Goal: Task Accomplishment & Management: Complete application form

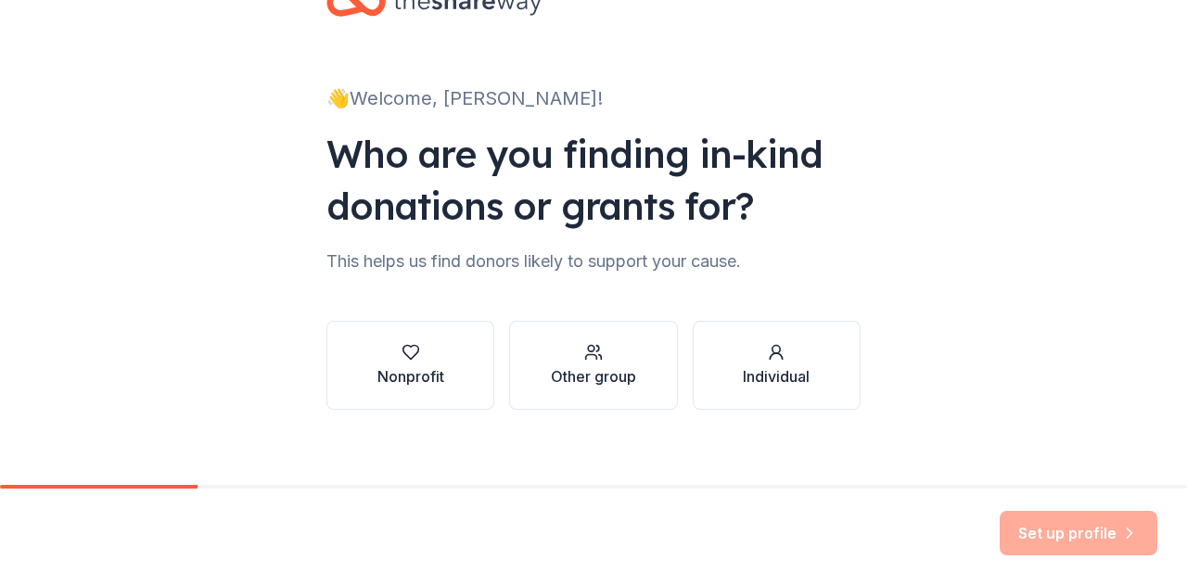
scroll to position [78, 0]
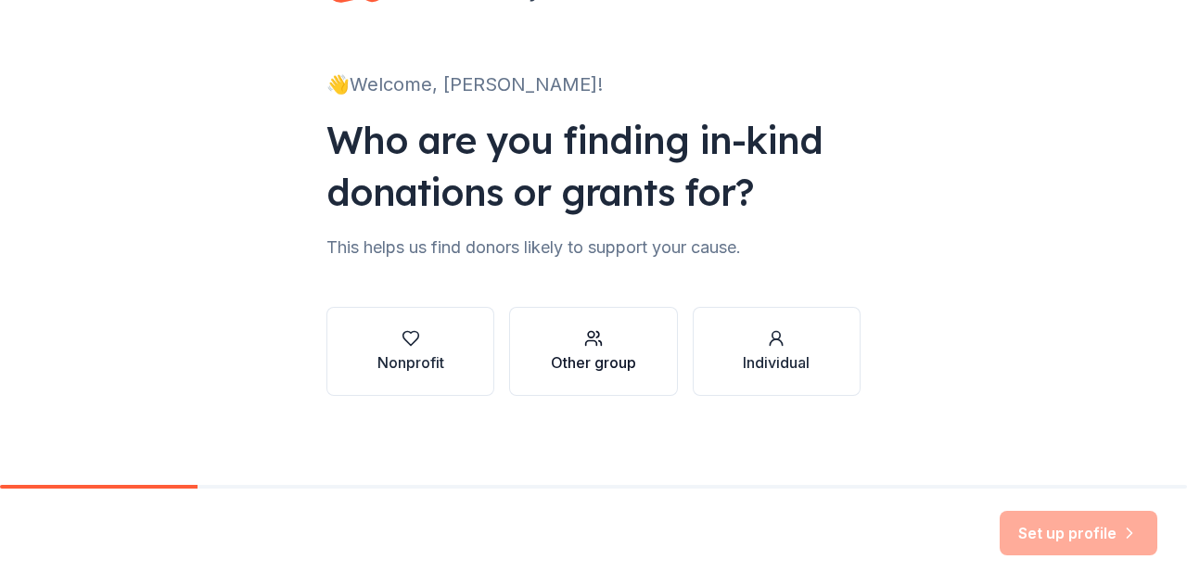
click at [601, 359] on div "Other group" at bounding box center [593, 362] width 85 height 22
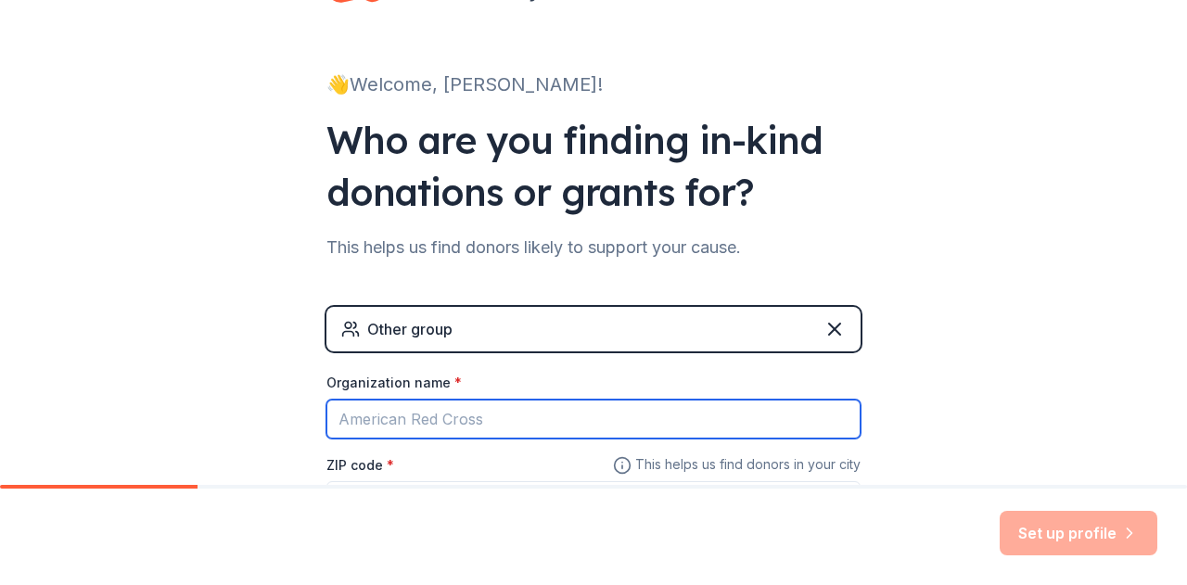
click at [471, 422] on input "Organization name *" at bounding box center [593, 419] width 534 height 39
type input "Small Steps Music LLC"
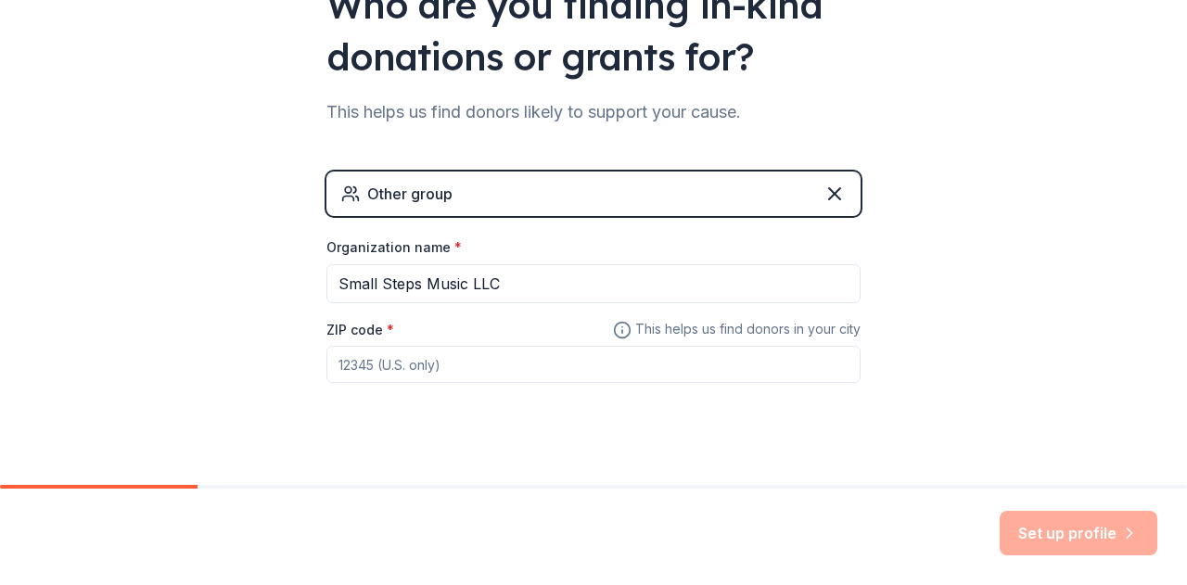
click at [473, 366] on input "ZIP code *" at bounding box center [593, 364] width 534 height 37
type input "30214"
click at [1061, 536] on button "Set up profile" at bounding box center [1078, 533] width 158 height 44
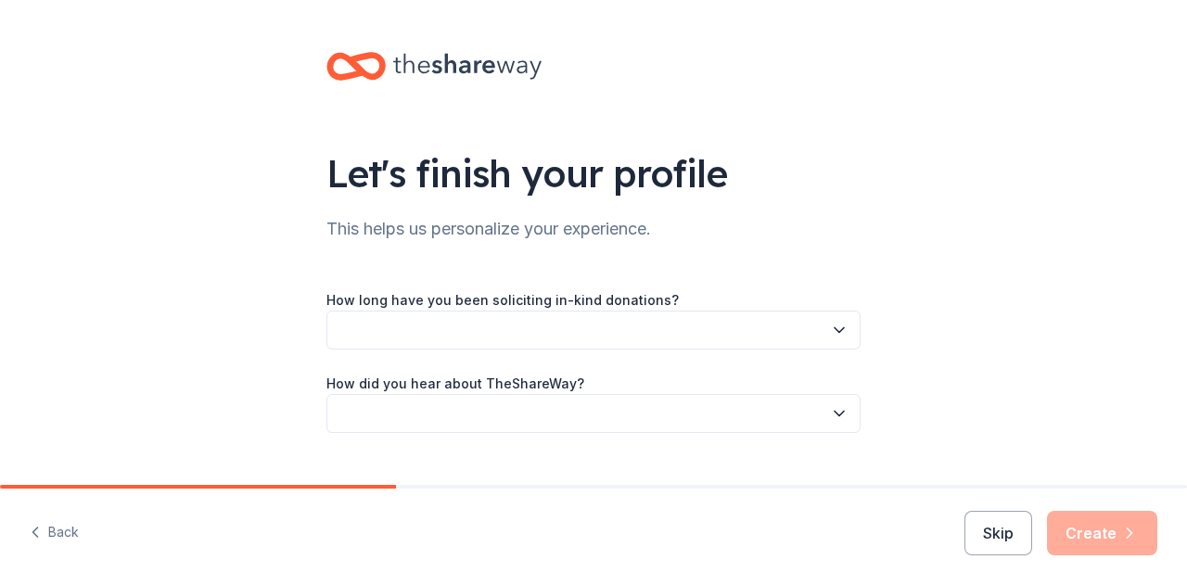
click at [690, 338] on button "button" at bounding box center [593, 330] width 534 height 39
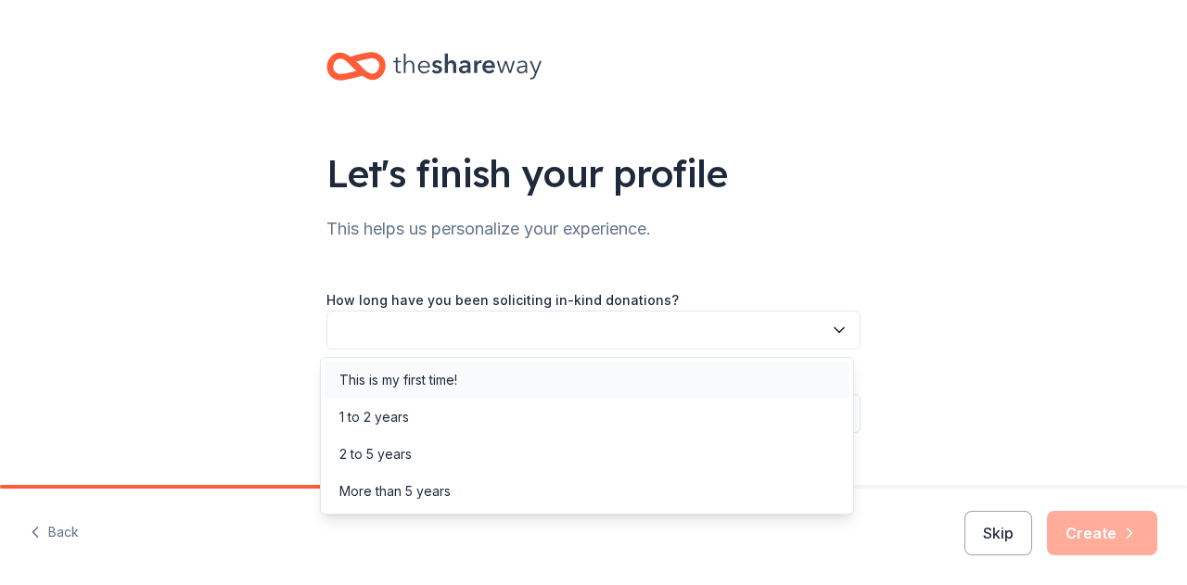
click at [437, 376] on div "This is my first time!" at bounding box center [398, 380] width 118 height 22
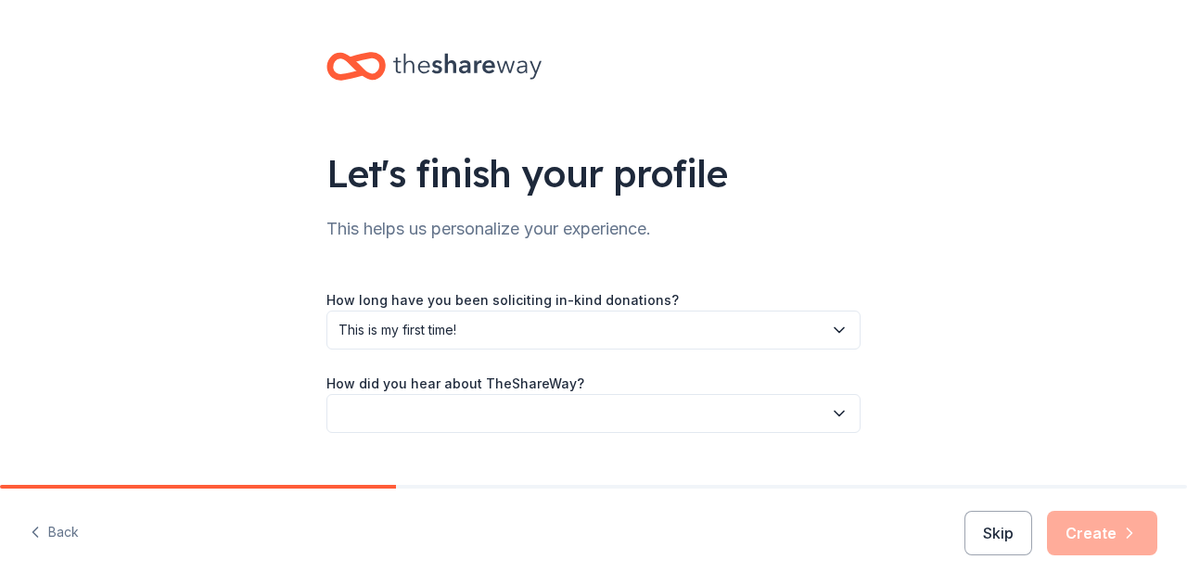
click at [441, 418] on button "button" at bounding box center [593, 413] width 534 height 39
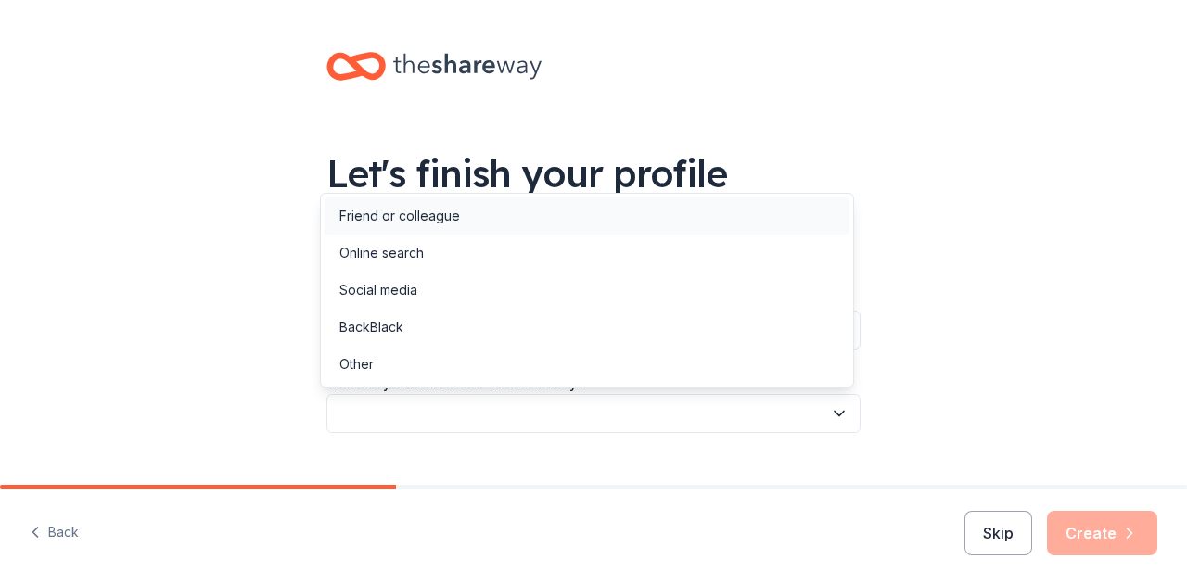
click at [370, 215] on div "Friend or colleague" at bounding box center [399, 216] width 121 height 22
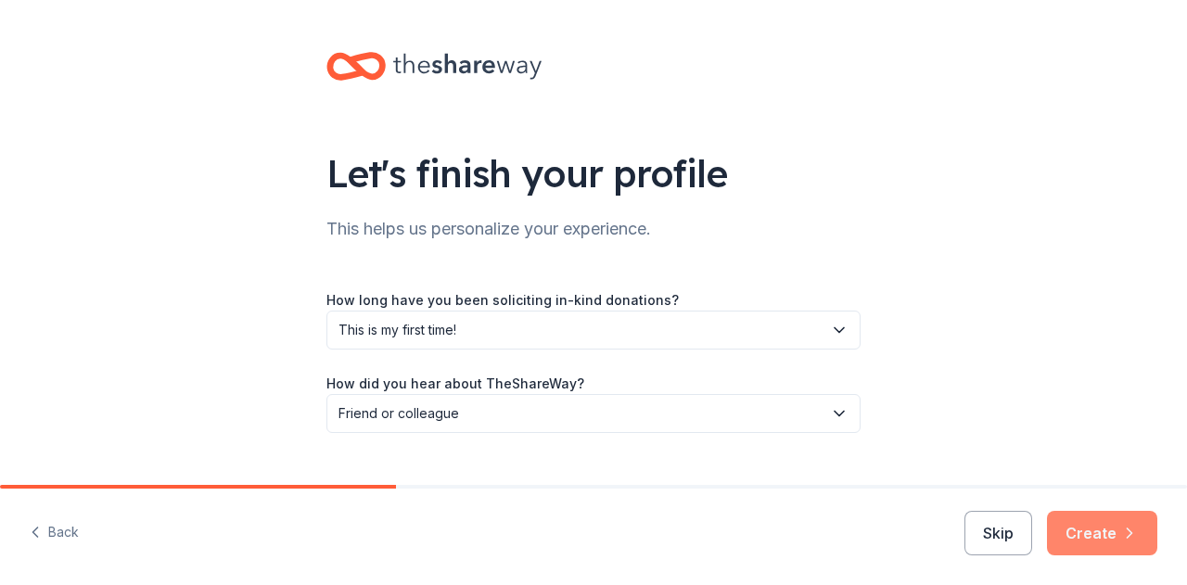
click at [1100, 531] on button "Create" at bounding box center [1102, 533] width 110 height 44
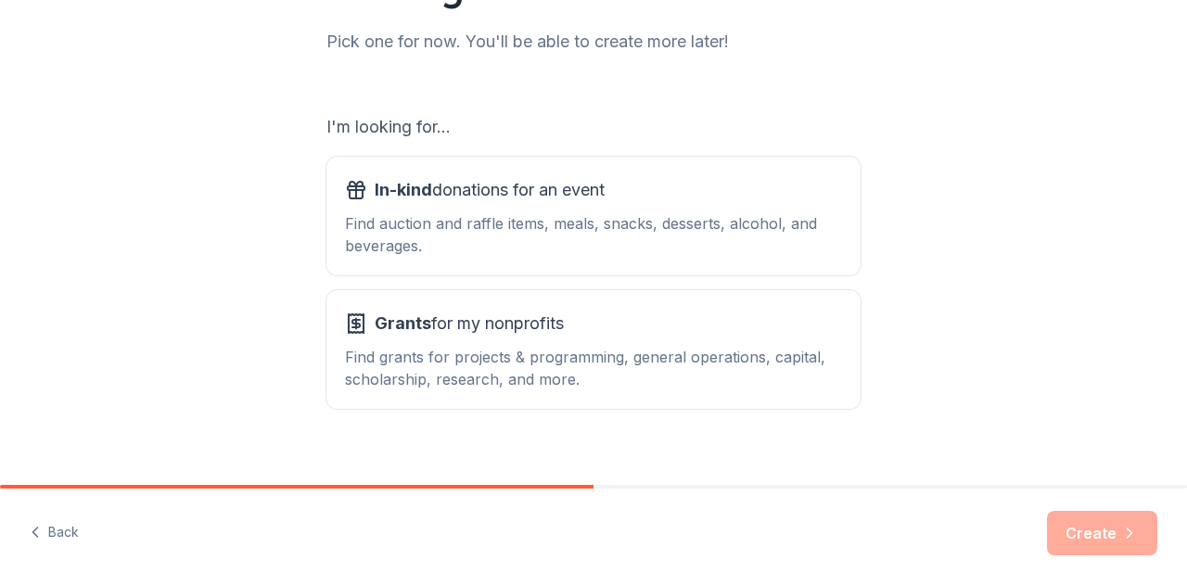
scroll to position [263, 0]
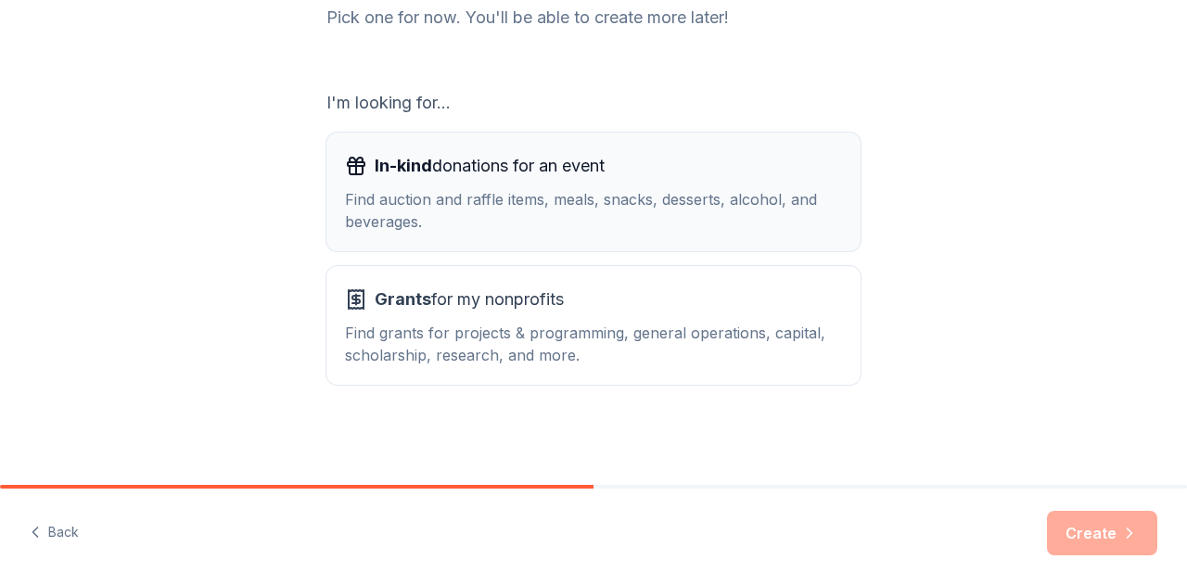
click at [428, 215] on div "Find auction and raffle items, meals, snacks, desserts, alcohol, and beverages." at bounding box center [593, 210] width 497 height 44
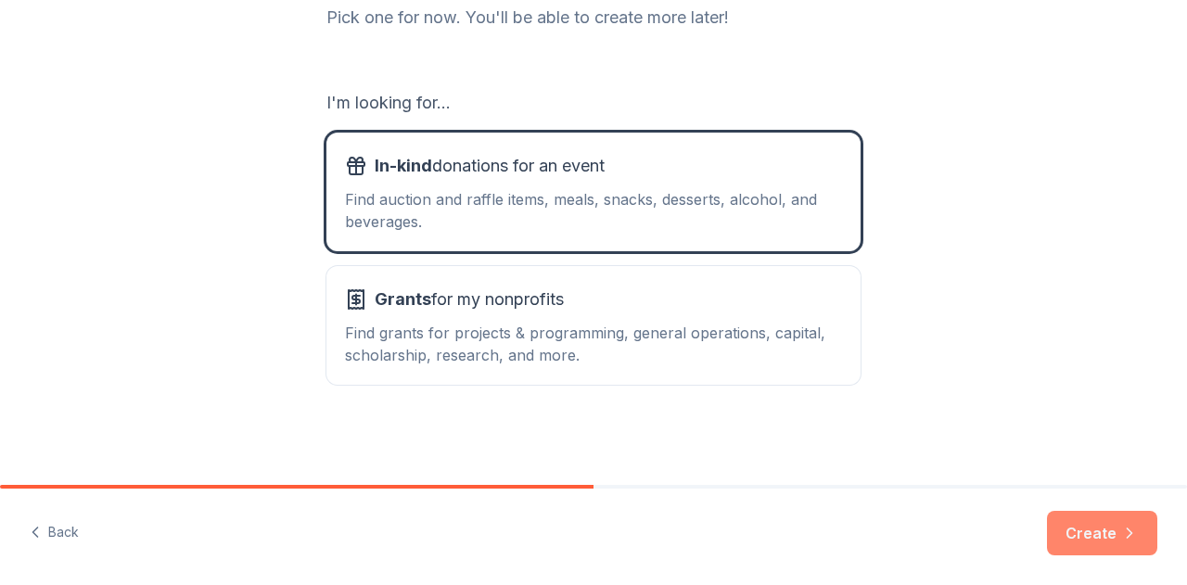
click at [1087, 549] on button "Create" at bounding box center [1102, 533] width 110 height 44
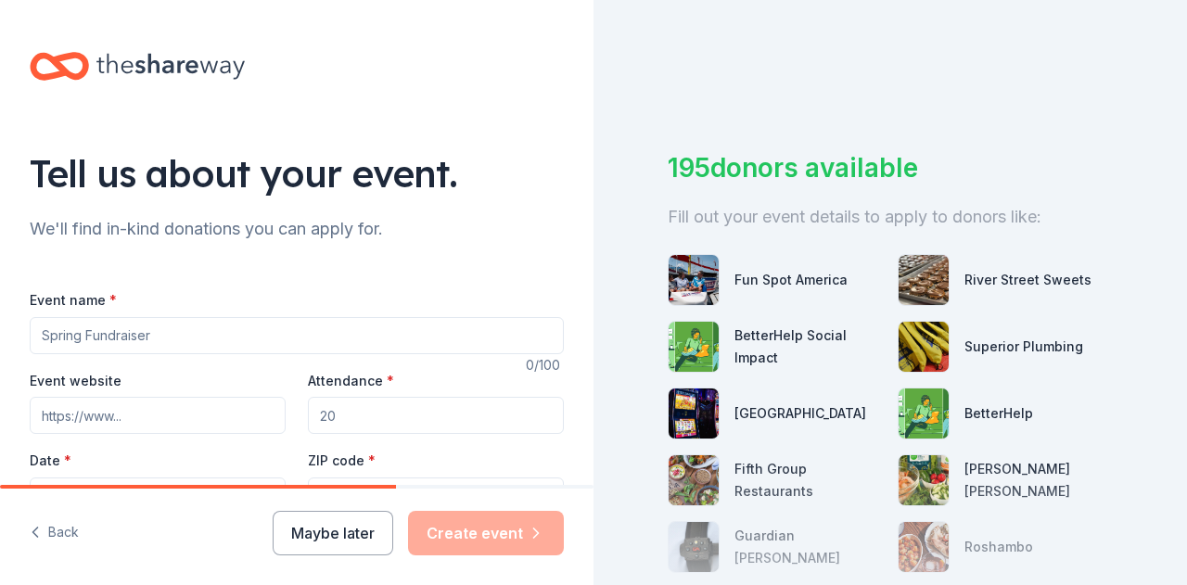
click at [252, 333] on input "Event name *" at bounding box center [297, 335] width 534 height 37
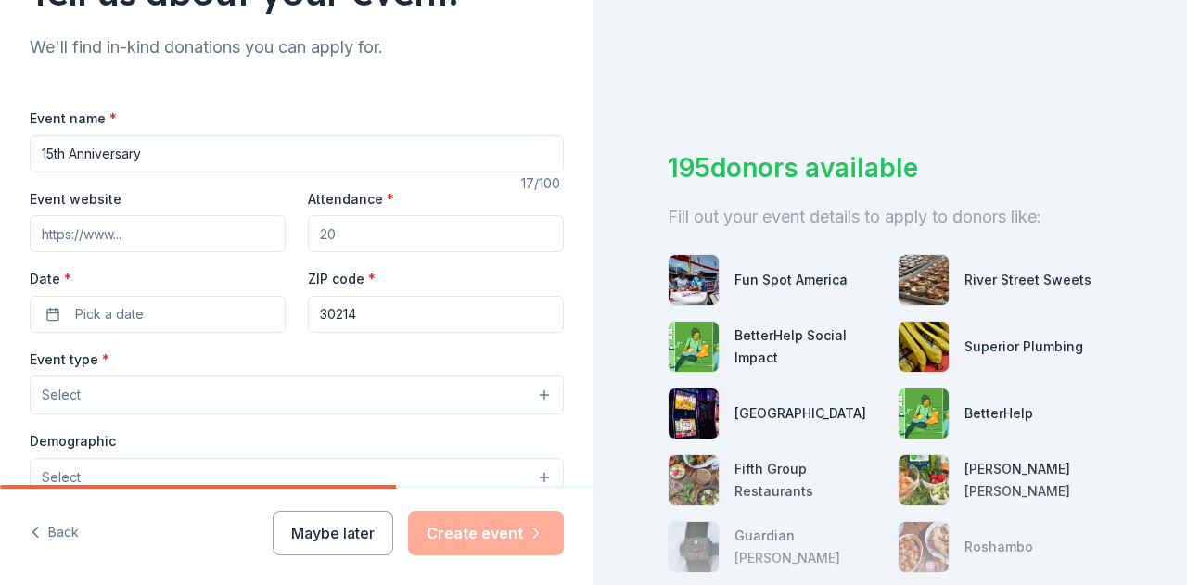
scroll to position [183, 0]
type input "15th Anniversary"
click at [156, 315] on button "Pick a date" at bounding box center [158, 313] width 256 height 37
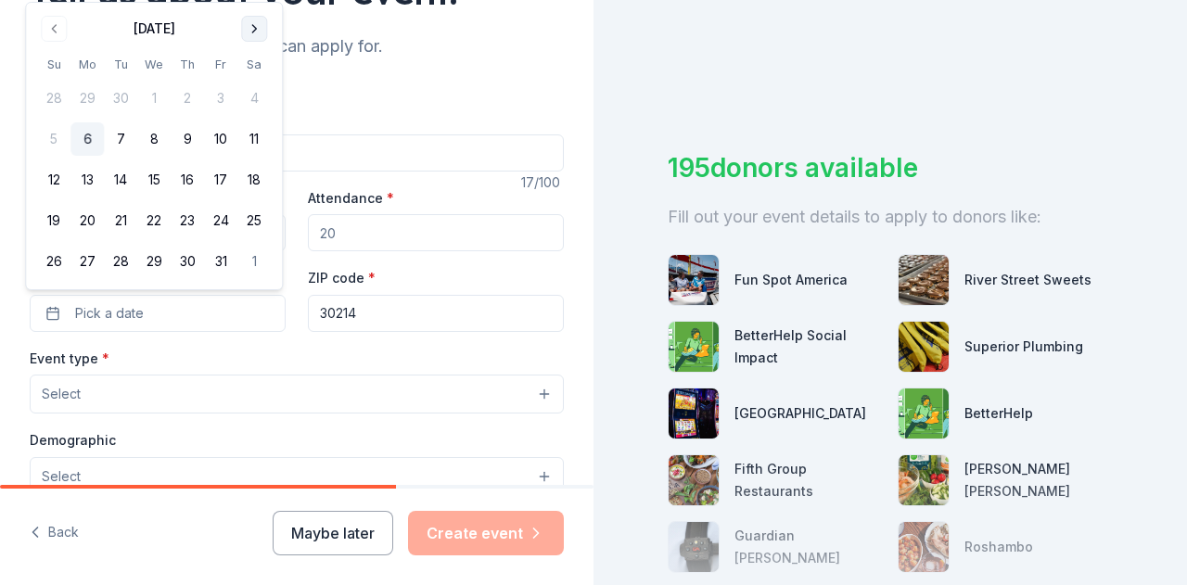
click at [254, 29] on button "Go to next month" at bounding box center [254, 29] width 26 height 26
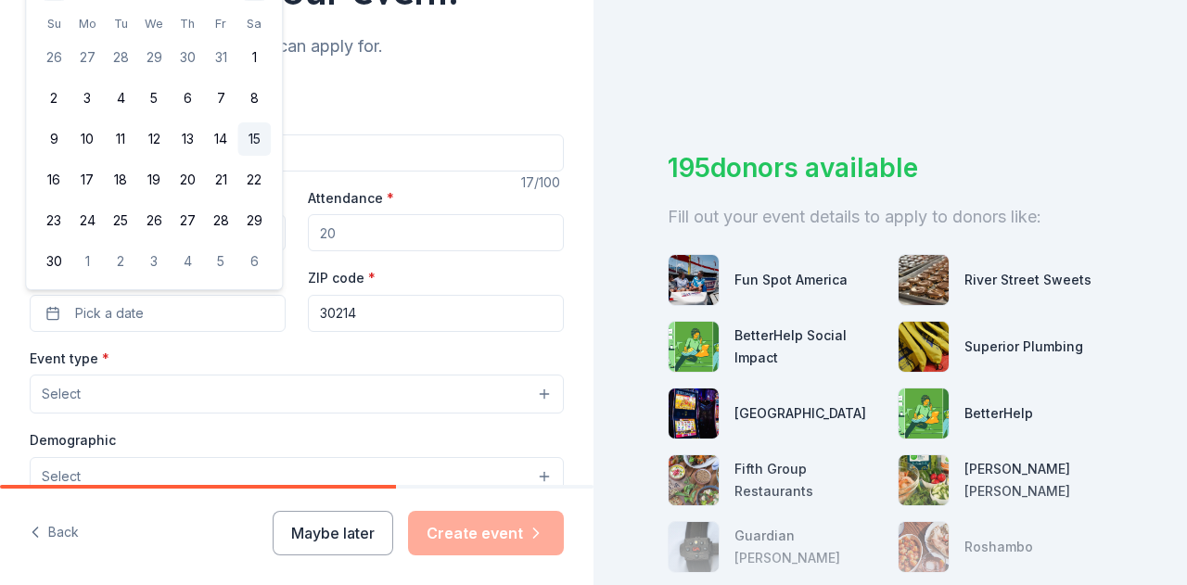
click at [254, 134] on button "15" at bounding box center [253, 138] width 33 height 33
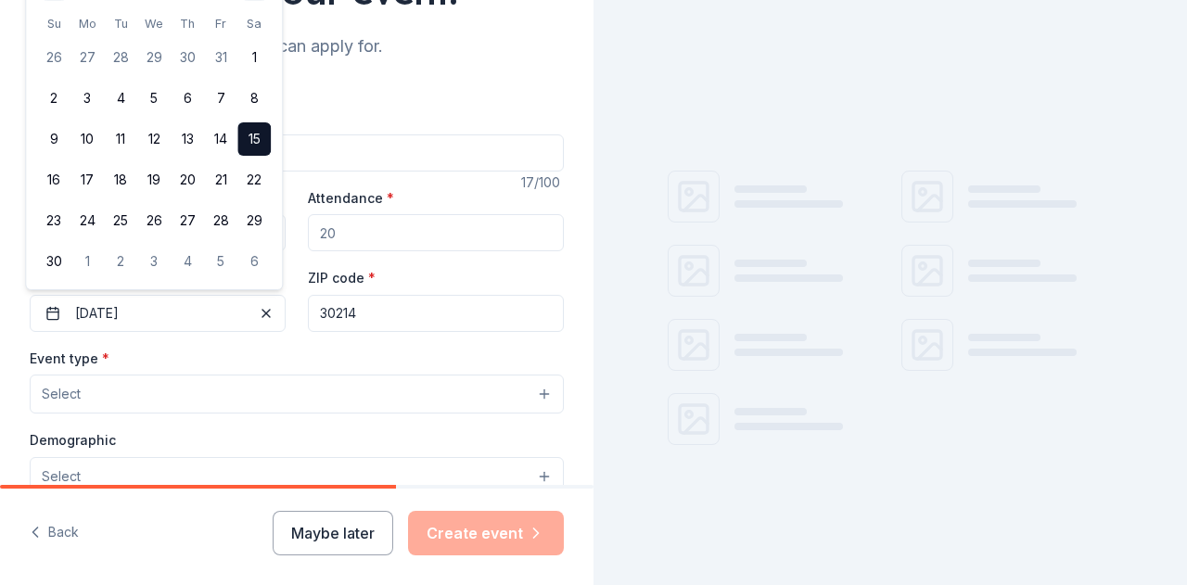
click at [178, 343] on div "Event name * 15th Anniversary 17 /100 Event website Attendance * Date * [DATE] …" at bounding box center [297, 534] width 534 height 857
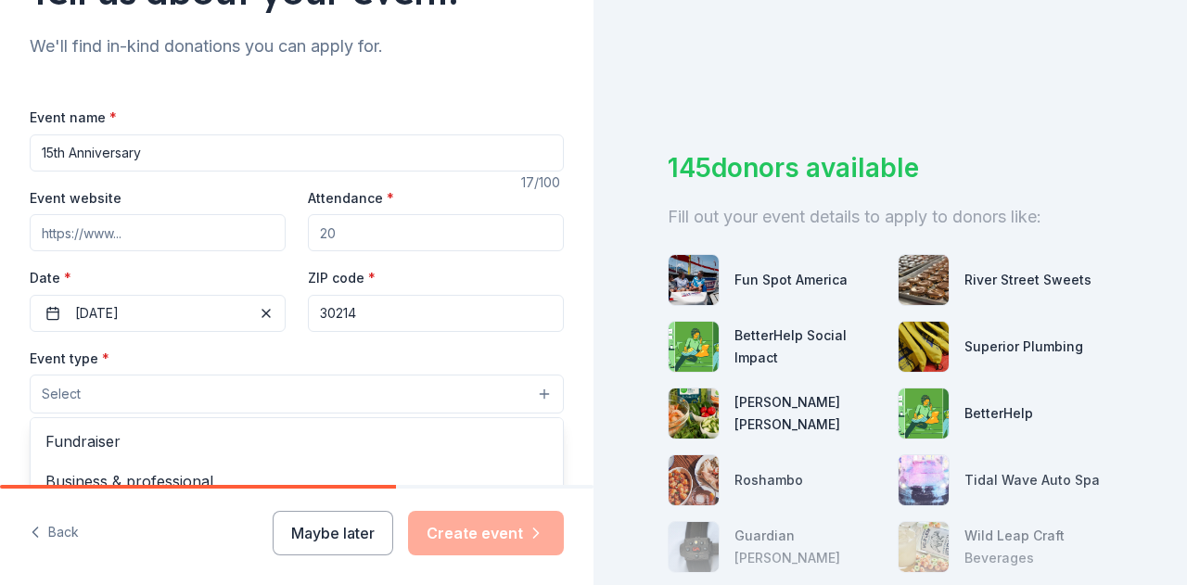
click at [131, 382] on button "Select" at bounding box center [297, 394] width 534 height 39
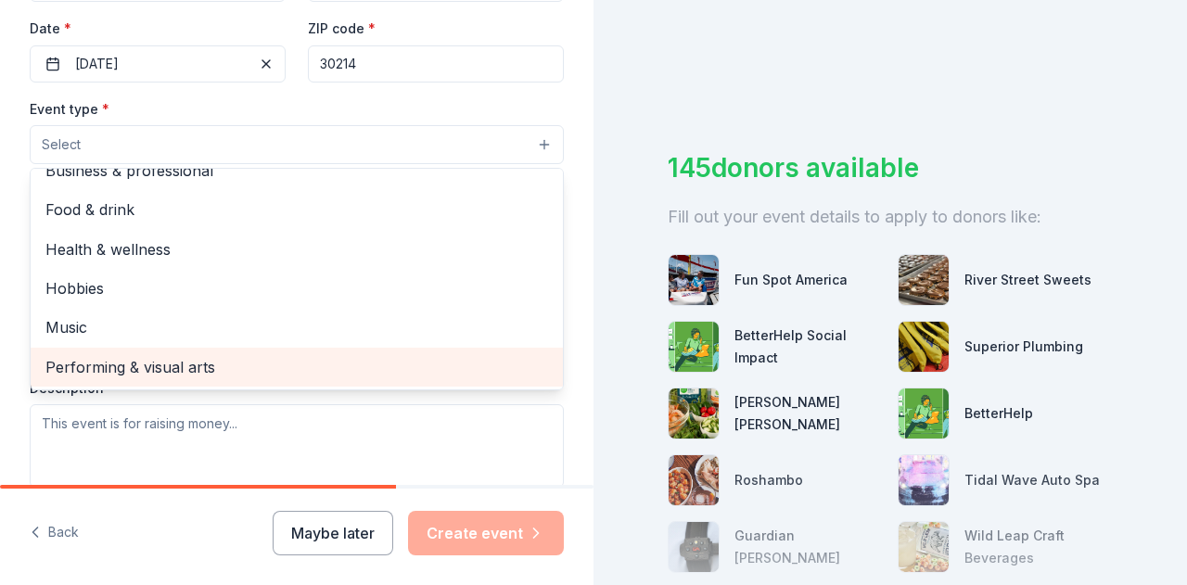
scroll to position [419, 0]
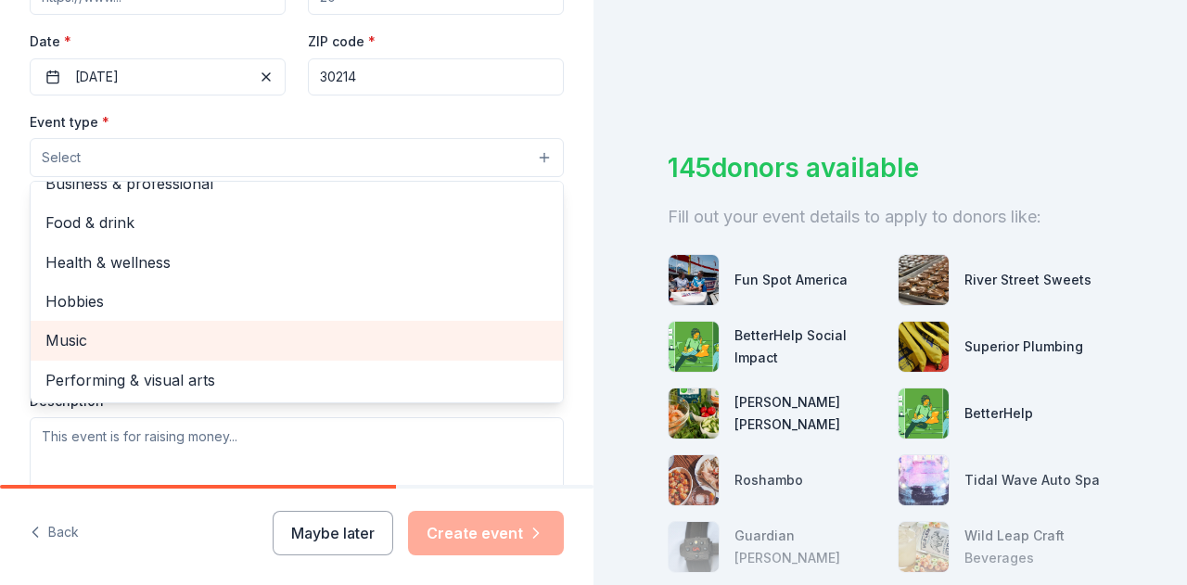
click at [68, 338] on span "Music" at bounding box center [296, 340] width 502 height 24
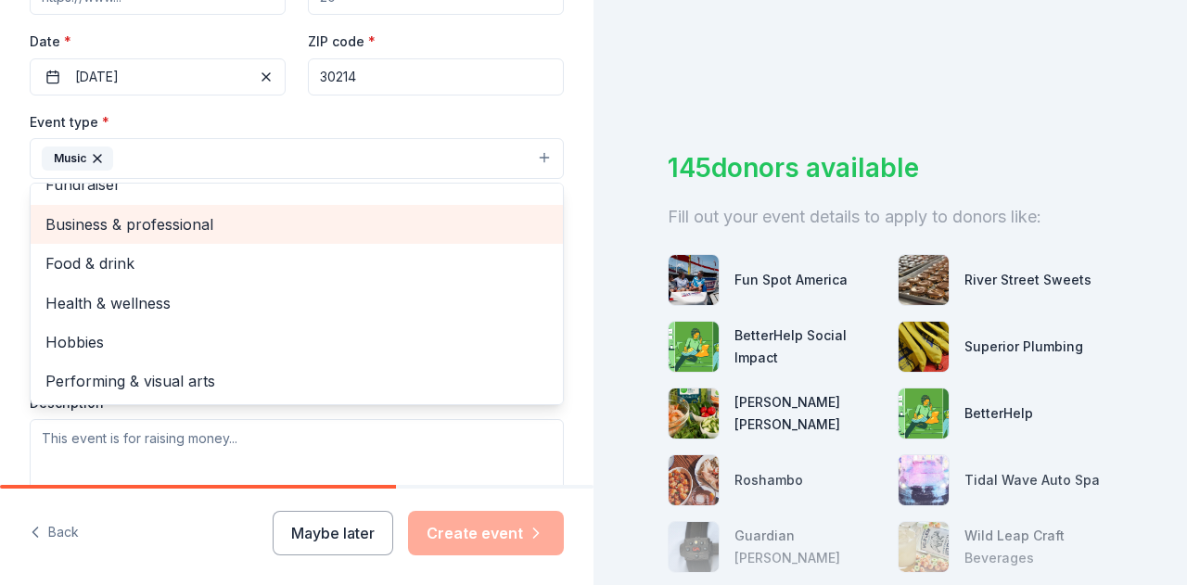
scroll to position [0, 0]
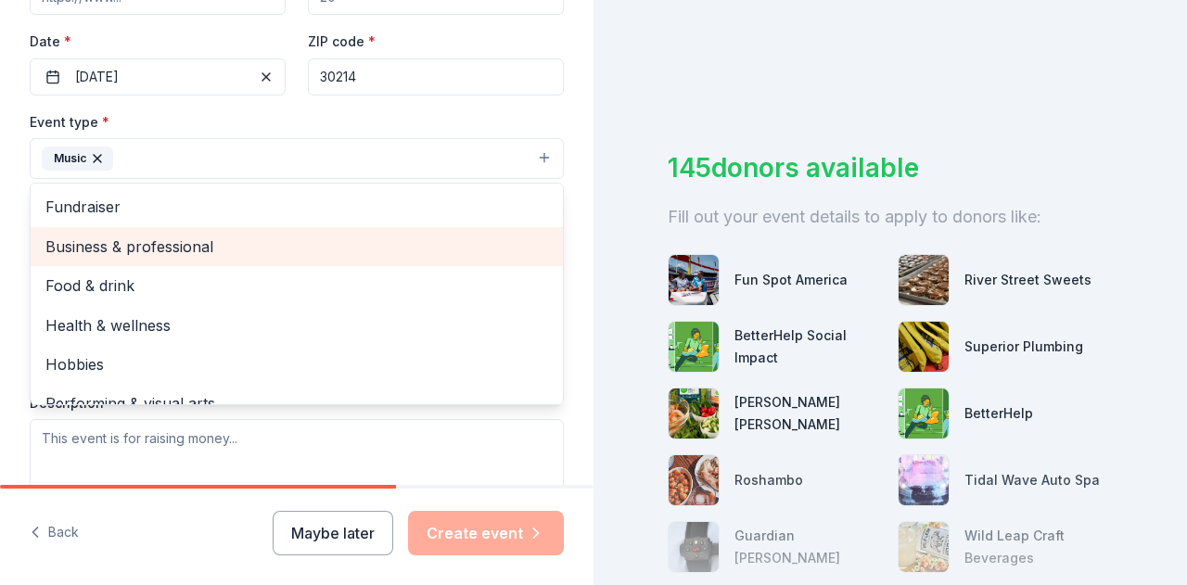
click at [171, 242] on span "Business & professional" at bounding box center [296, 247] width 502 height 24
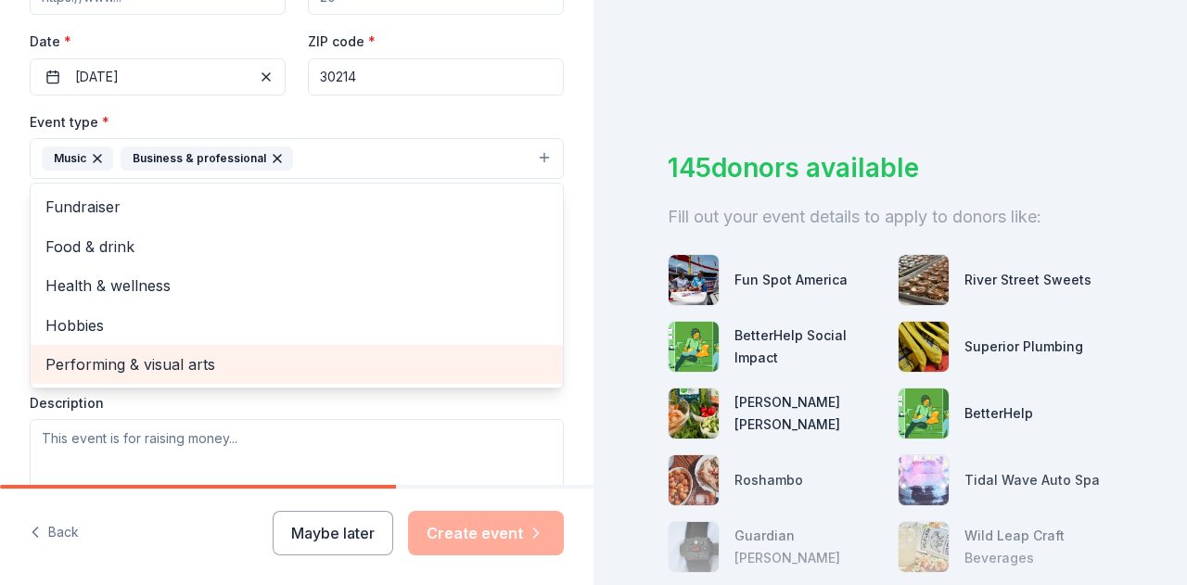
click at [112, 372] on span "Performing & visual arts" at bounding box center [296, 364] width 502 height 24
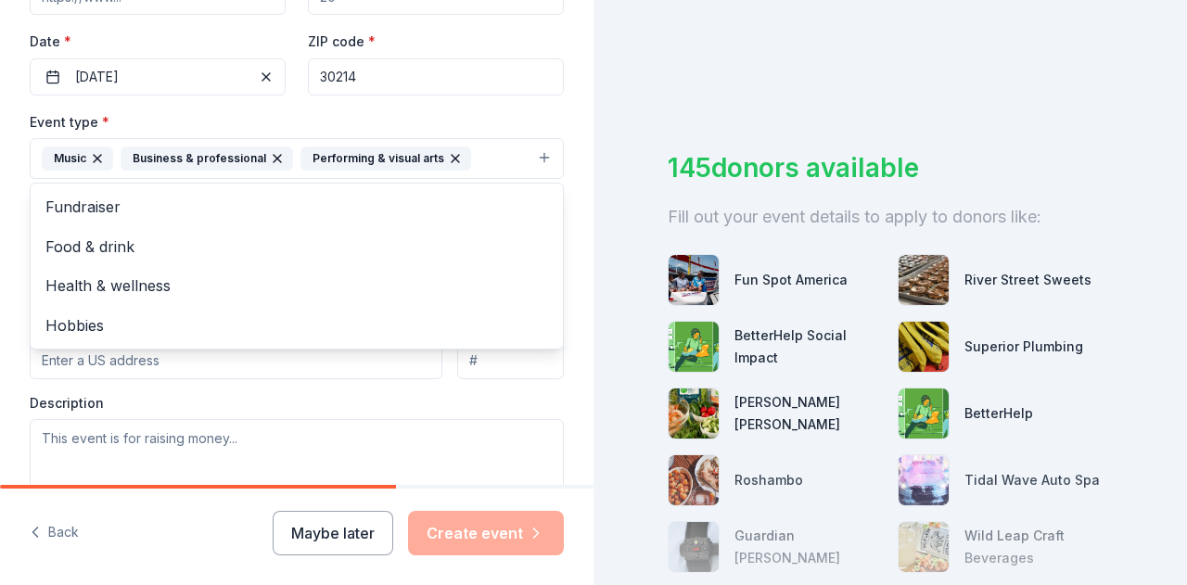
click at [552, 110] on div "Tell us about your event. We'll find in-kind donations you can apply for. Event…" at bounding box center [296, 199] width 593 height 1236
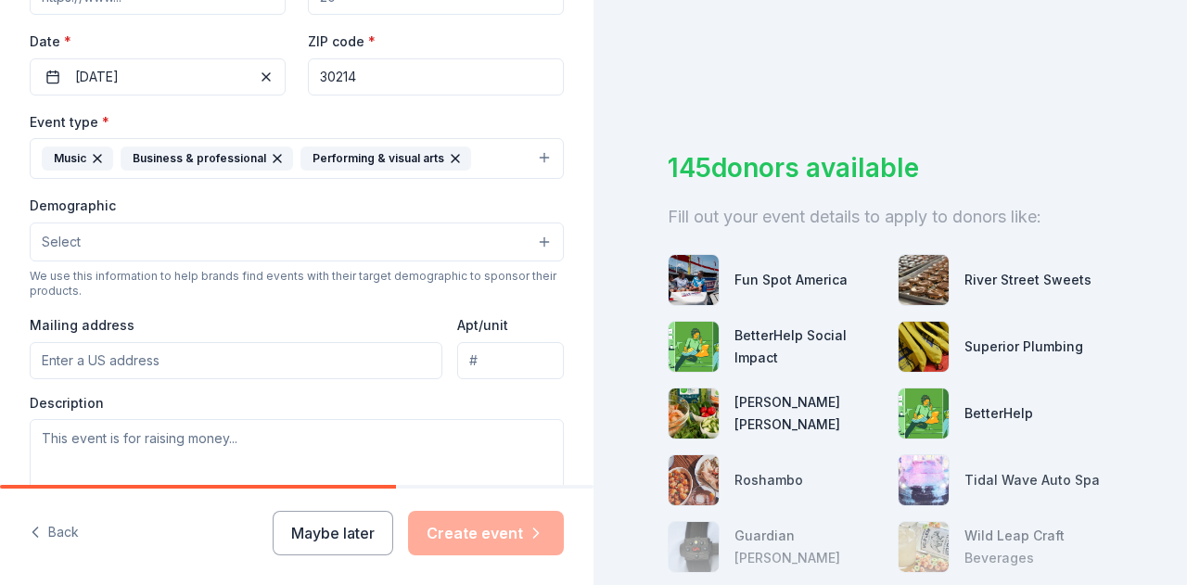
click at [171, 238] on button "Select" at bounding box center [297, 241] width 534 height 39
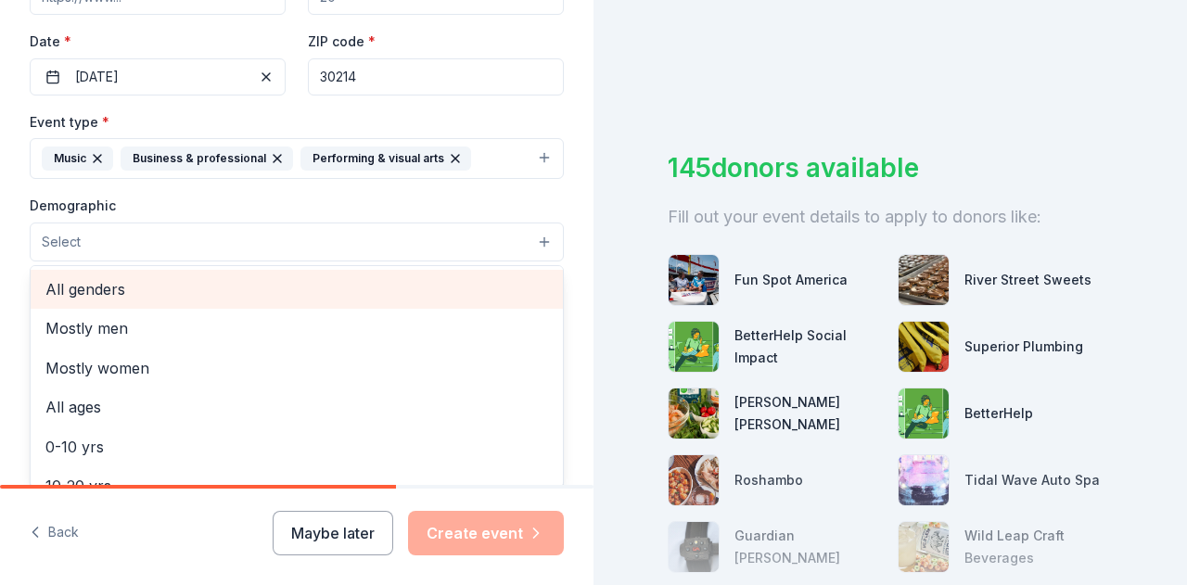
click at [106, 293] on span "All genders" at bounding box center [296, 289] width 502 height 24
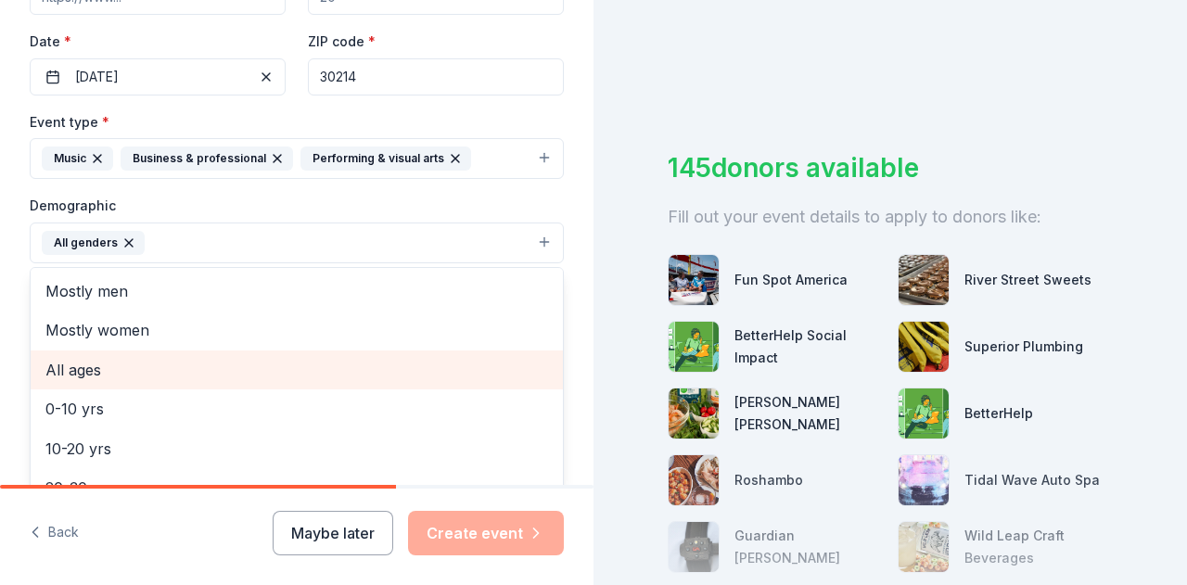
click at [81, 368] on span "All ages" at bounding box center [296, 370] width 502 height 24
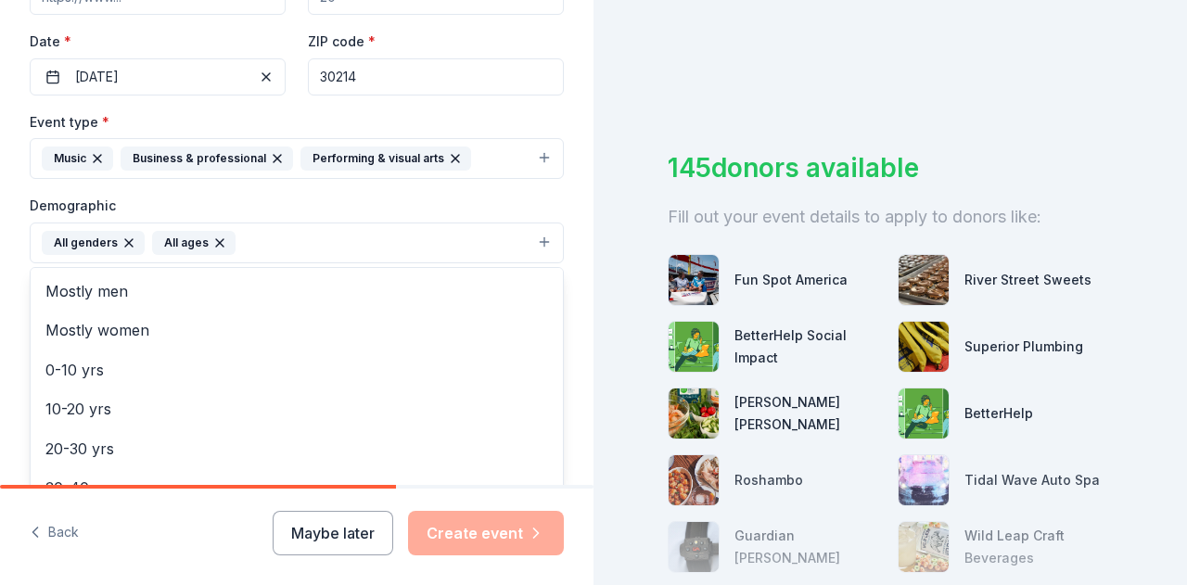
click at [421, 201] on div "Demographic All genders All ages Mostly men Mostly women 0-10 yrs 10-20 yrs 20-…" at bounding box center [297, 229] width 534 height 70
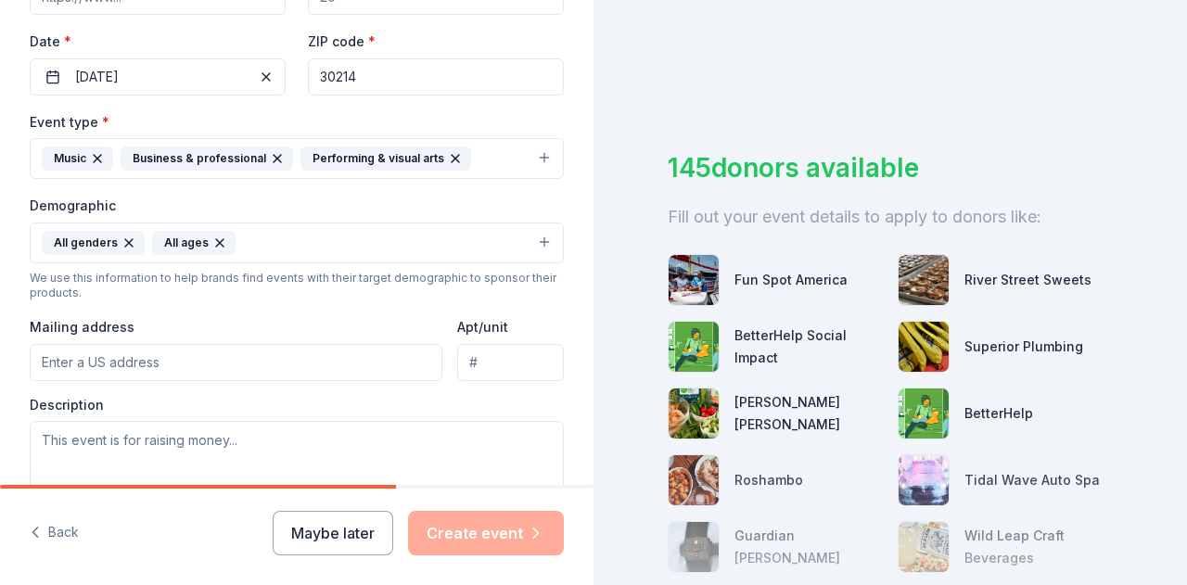
click at [182, 357] on input "Mailing address" at bounding box center [236, 362] width 413 height 37
type input "[STREET_ADDRESS][PERSON_NAME]"
type input "Suite 507"
click at [397, 321] on div "Mailing address [STREET_ADDRESS][PERSON_NAME]" at bounding box center [236, 348] width 413 height 66
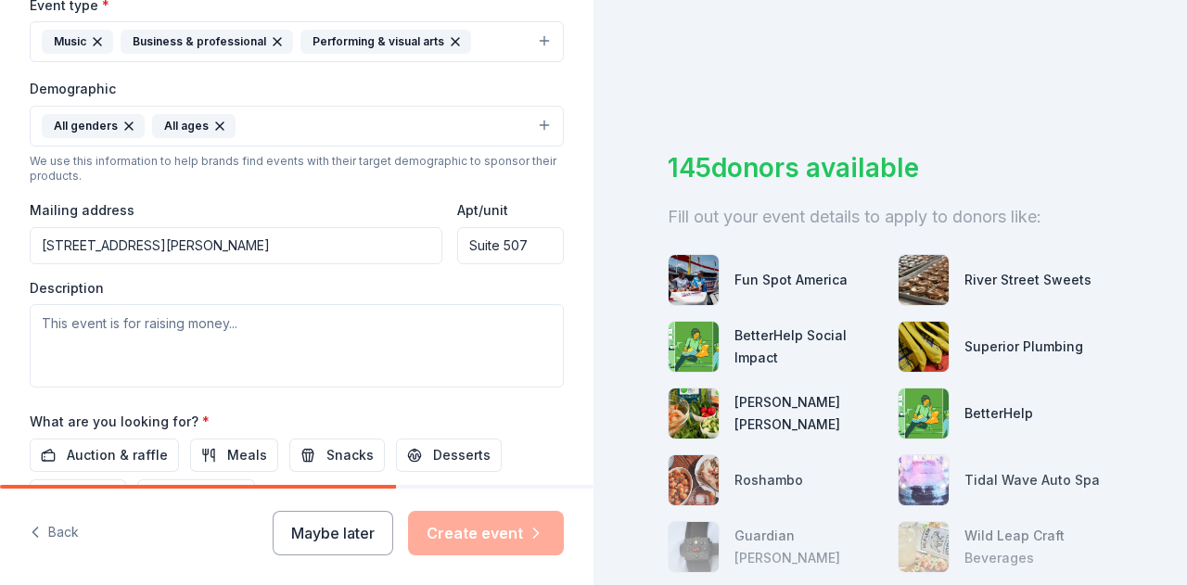
scroll to position [537, 0]
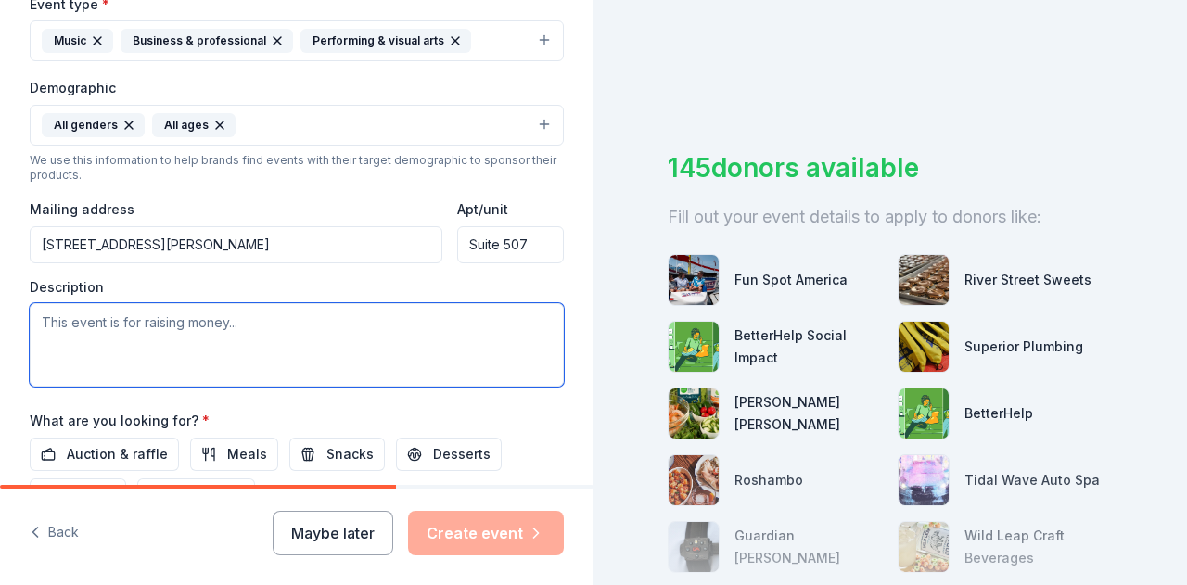
click at [338, 327] on textarea at bounding box center [297, 344] width 534 height 83
type textarea "T"
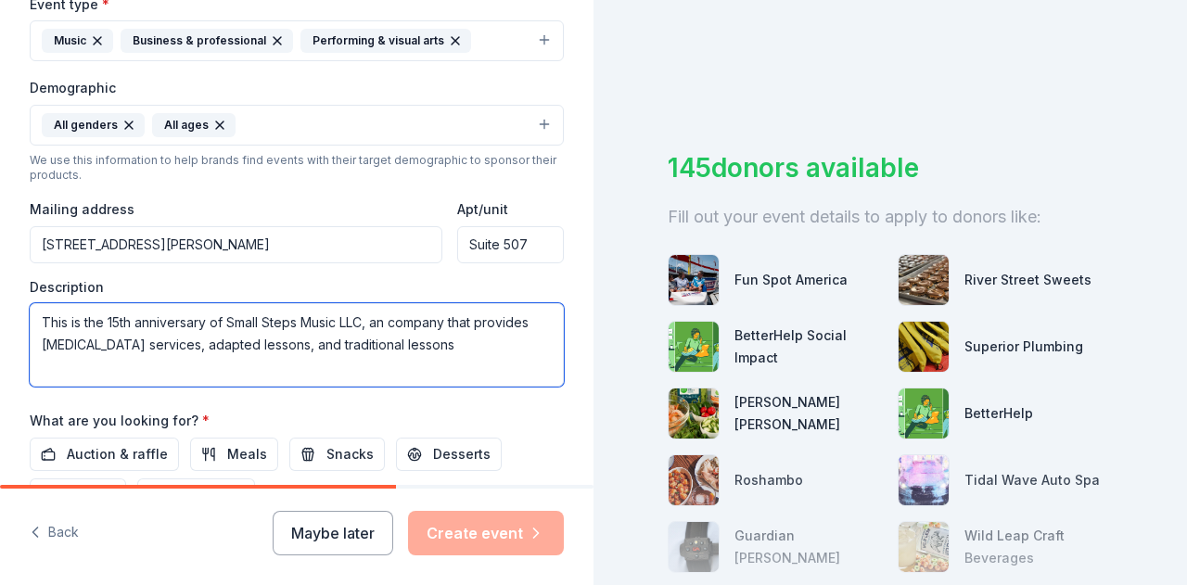
click at [324, 342] on textarea "This is the 15th anniversary of Small Steps Music LLC, an company that provides…" at bounding box center [297, 344] width 534 height 83
click at [243, 338] on textarea "This is the 15th anniversary of Small Steps Music LLC, an company that provides…" at bounding box center [297, 344] width 534 height 83
click at [406, 340] on textarea "This is the 15th anniversary of Small Steps Music LLC, an company that provides…" at bounding box center [297, 344] width 534 height 83
click at [503, 338] on textarea "This is the 15th anniversary of Small Steps Music LLC, an company that provides…" at bounding box center [297, 344] width 534 height 83
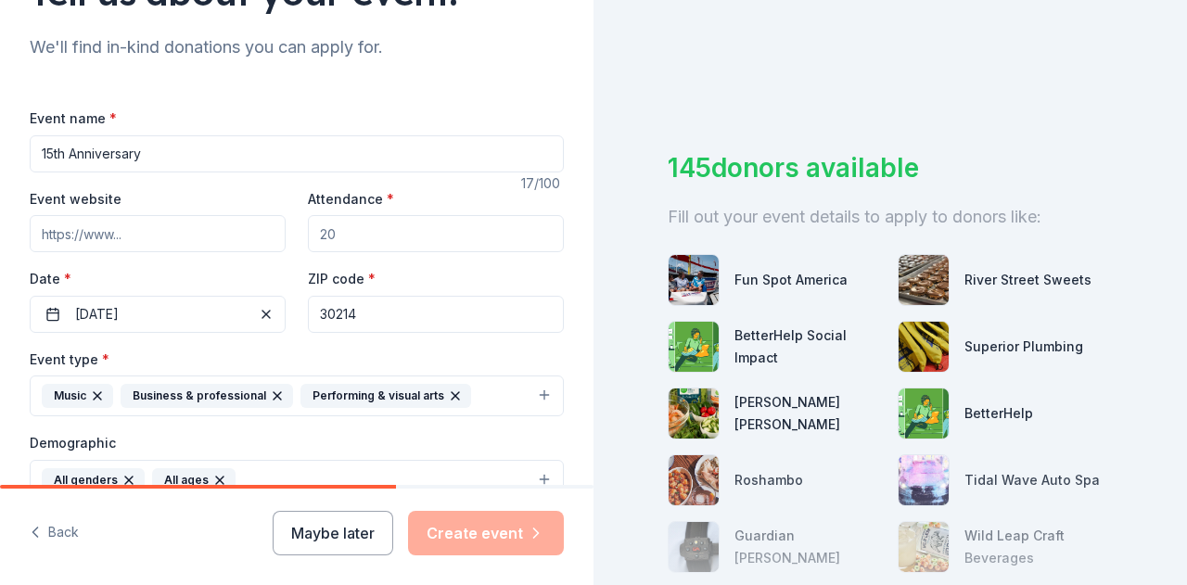
scroll to position [180, 0]
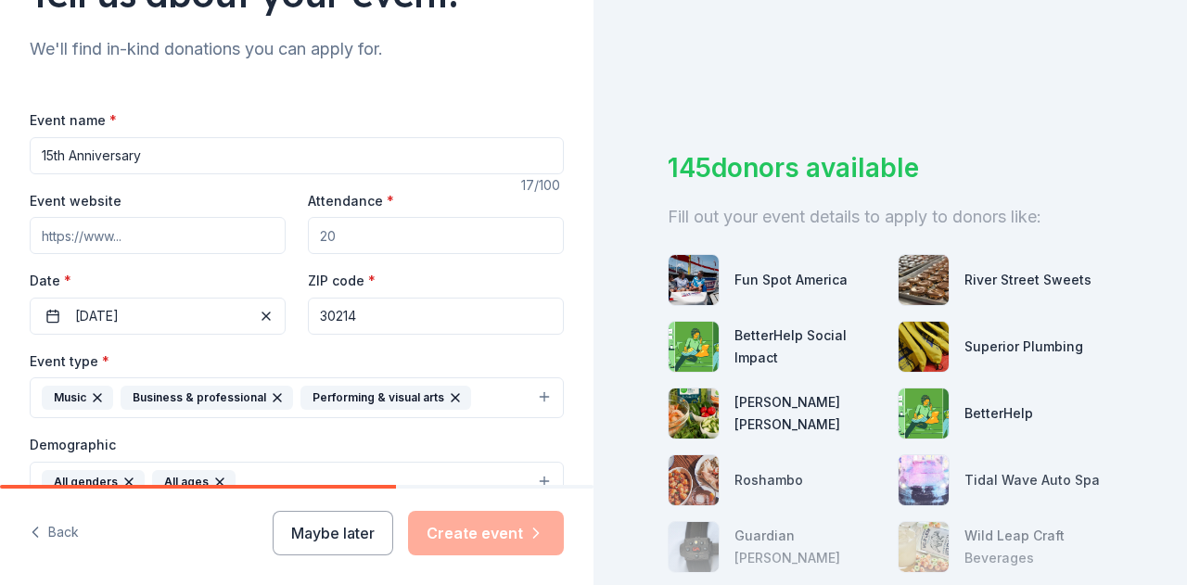
type textarea "This is the 15th anniversary of Small Steps Music LLC, an company that provides…"
click at [364, 233] on input "Attendance *" at bounding box center [436, 235] width 256 height 37
drag, startPoint x: 372, startPoint y: 239, endPoint x: 297, endPoint y: 222, distance: 76.9
click at [297, 222] on div "Event website Attendance * Date * [DATE] ZIP code * 30214" at bounding box center [297, 262] width 534 height 146
type input "150"
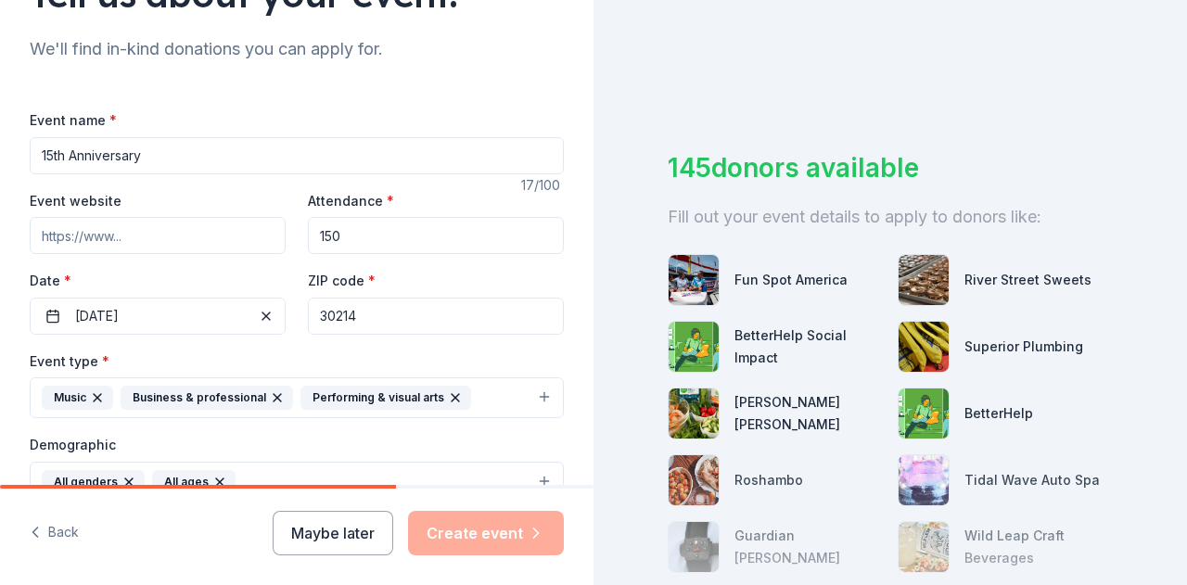
click at [121, 241] on input "Event website" at bounding box center [158, 235] width 256 height 37
